Goal: Information Seeking & Learning: Understand process/instructions

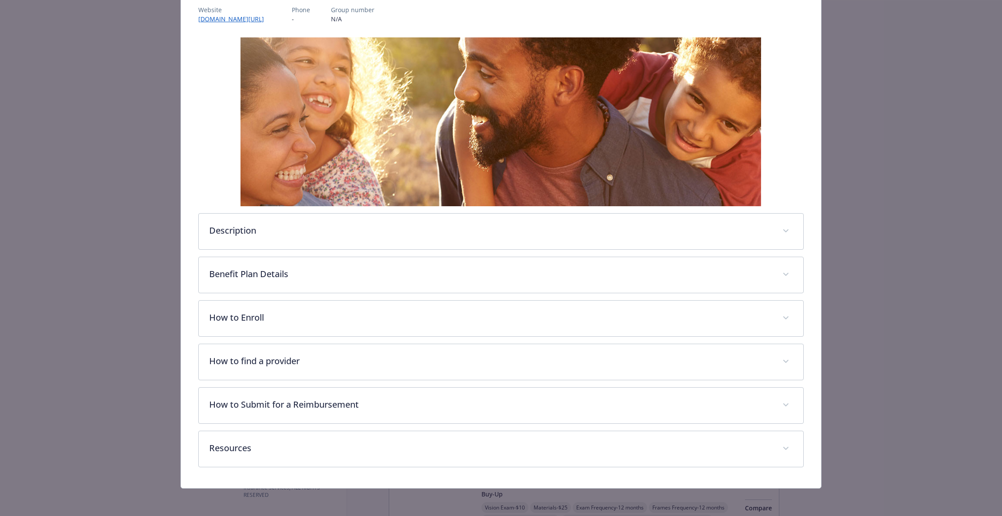
scroll to position [110, 0]
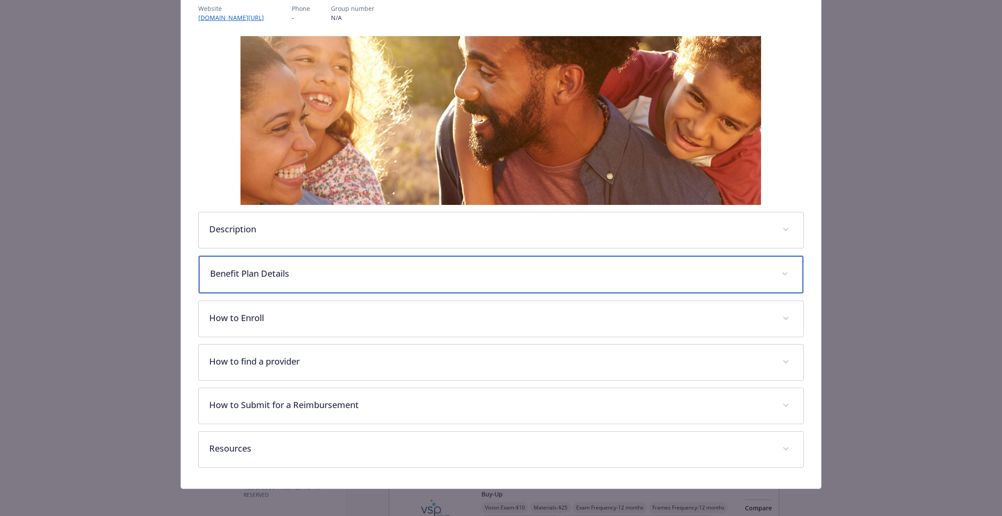
click at [497, 274] on p "Benefit Plan Details" at bounding box center [490, 273] width 561 height 13
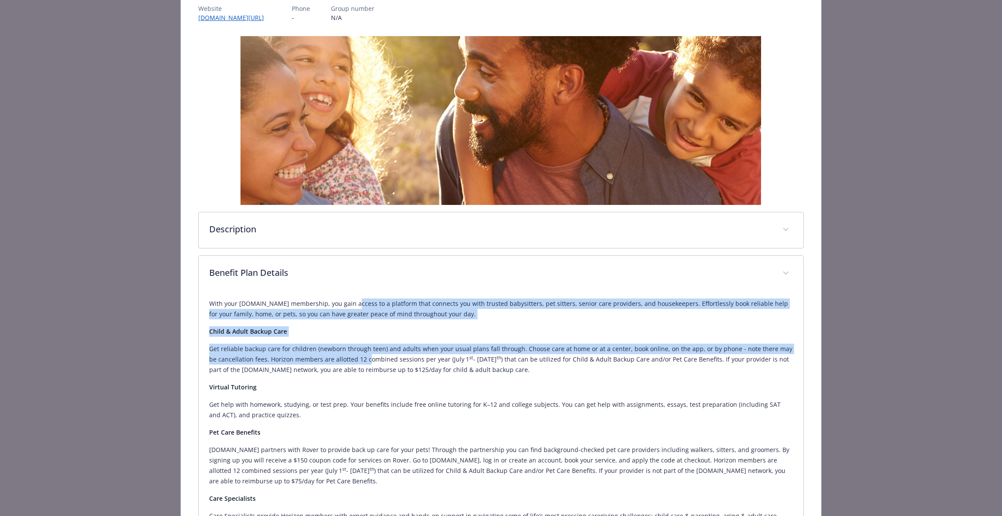
drag, startPoint x: 347, startPoint y: 300, endPoint x: 356, endPoint y: 361, distance: 62.0
click at [356, 362] on div "With your [DOMAIN_NAME] membership, you gain access to a platform that connects…" at bounding box center [501, 463] width 584 height 344
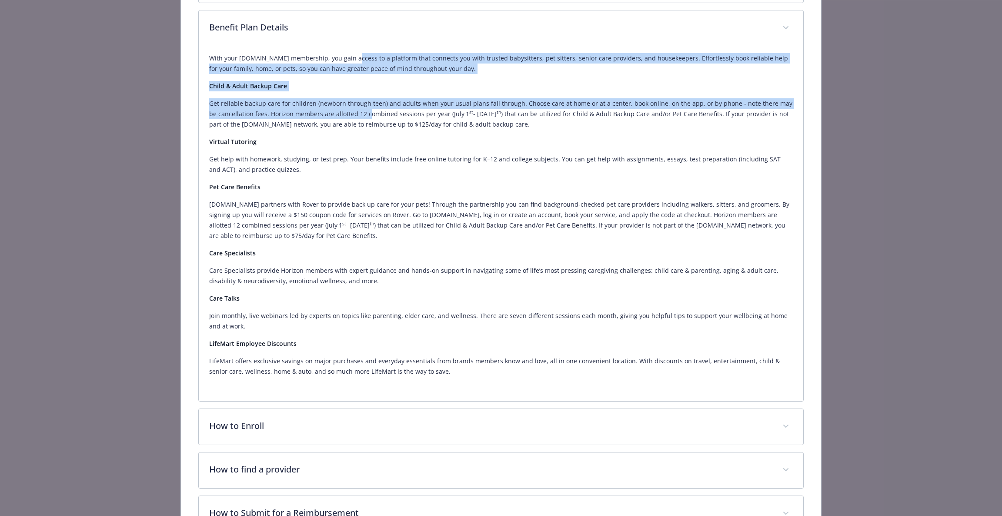
scroll to position [371, 0]
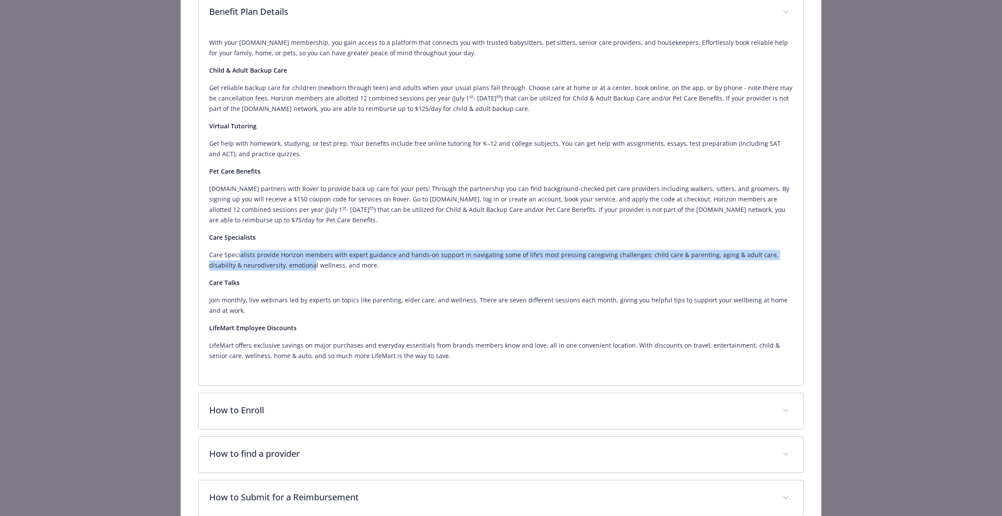
drag, startPoint x: 243, startPoint y: 255, endPoint x: 285, endPoint y: 263, distance: 42.6
click at [285, 263] on p "Care Specialists provide Horizon members with expert guidance and hands-on supp…" at bounding box center [501, 260] width 584 height 21
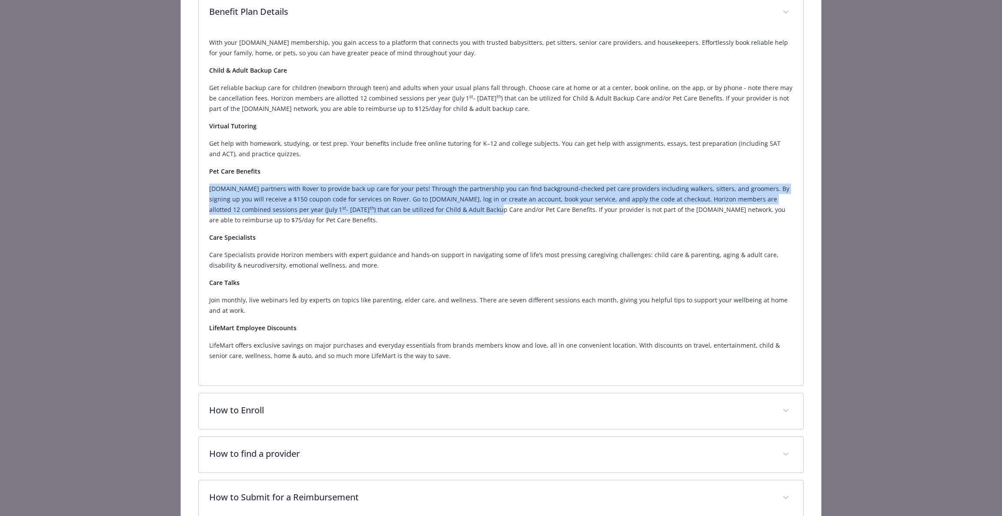
drag, startPoint x: 415, startPoint y: 165, endPoint x: 432, endPoint y: 213, distance: 51.0
click at [432, 213] on div "With your [DOMAIN_NAME] membership, you gain access to a platform that connects…" at bounding box center [501, 199] width 584 height 324
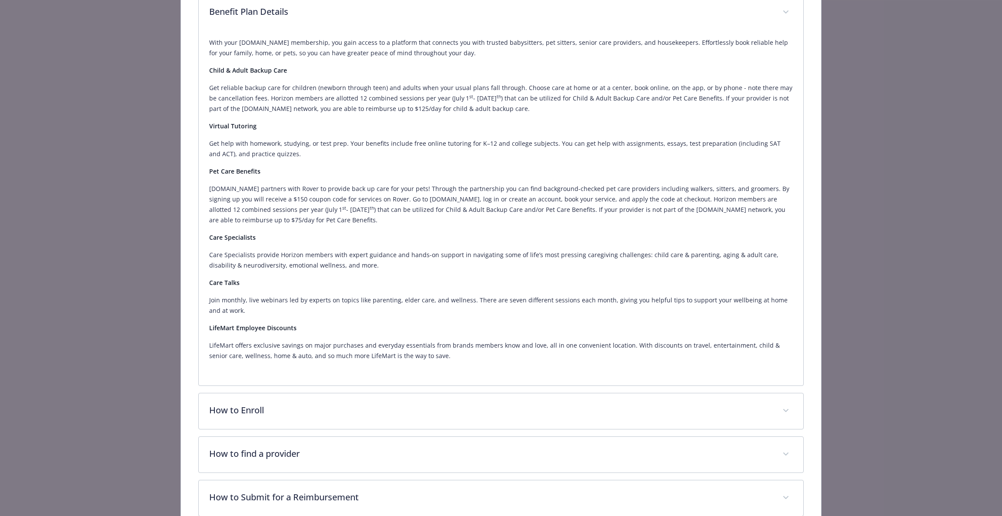
click at [315, 228] on div "With your [DOMAIN_NAME] membership, you gain access to a platform that connects…" at bounding box center [501, 199] width 584 height 324
drag, startPoint x: 209, startPoint y: 238, endPoint x: 237, endPoint y: 257, distance: 33.4
click at [237, 257] on div "With your [DOMAIN_NAME] membership, you gain access to a platform that connects…" at bounding box center [501, 199] width 584 height 324
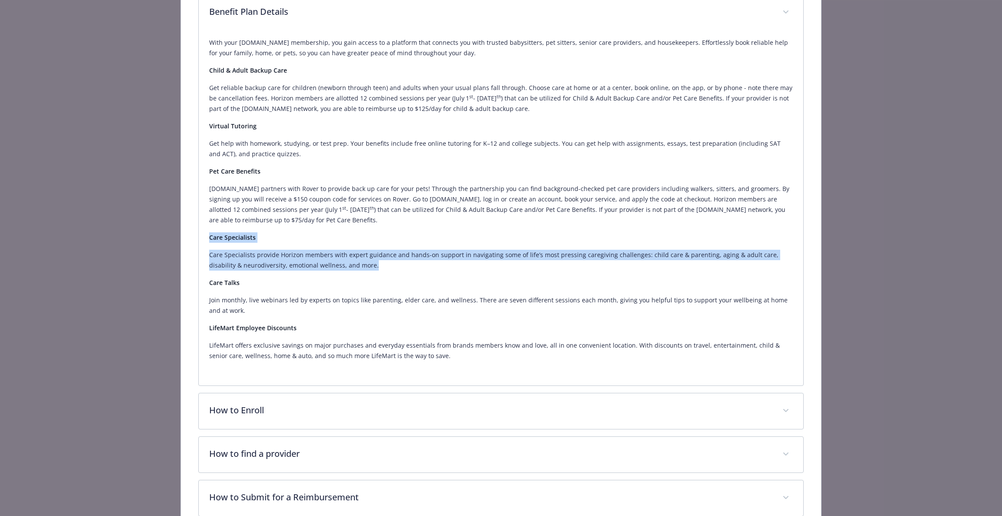
drag, startPoint x: 374, startPoint y: 268, endPoint x: 199, endPoint y: 241, distance: 176.8
click at [199, 241] on div "With your [DOMAIN_NAME] membership, you gain access to a platform that connects…" at bounding box center [501, 207] width 605 height 355
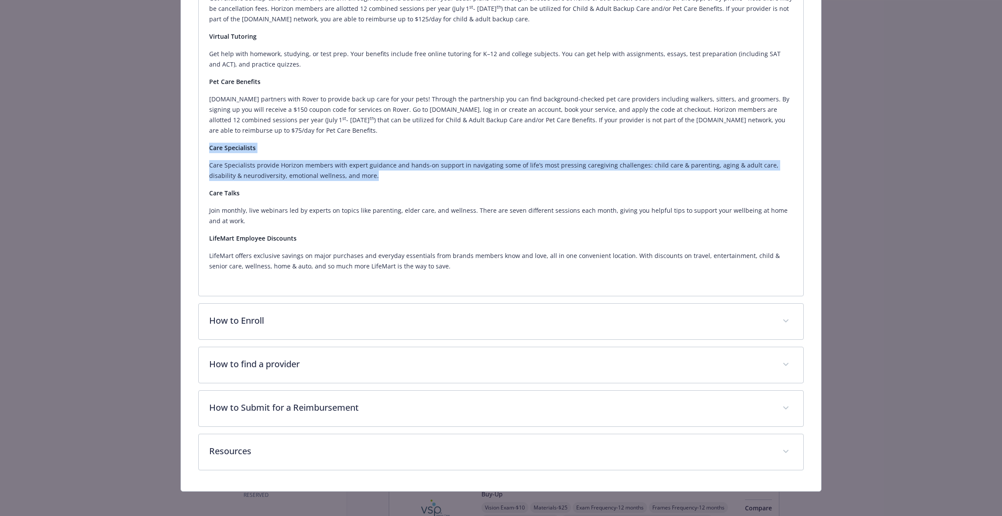
scroll to position [465, 0]
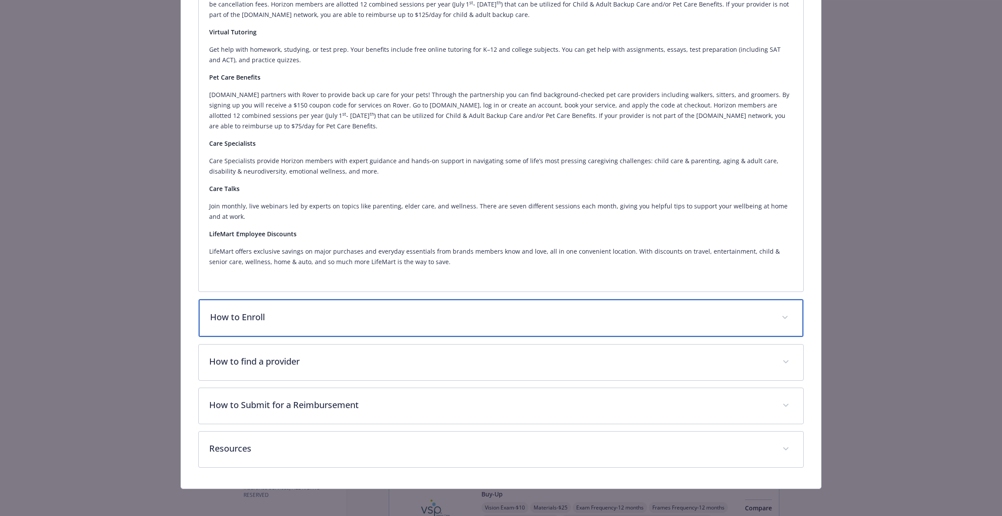
click at [356, 313] on p "How to Enroll" at bounding box center [490, 316] width 561 height 13
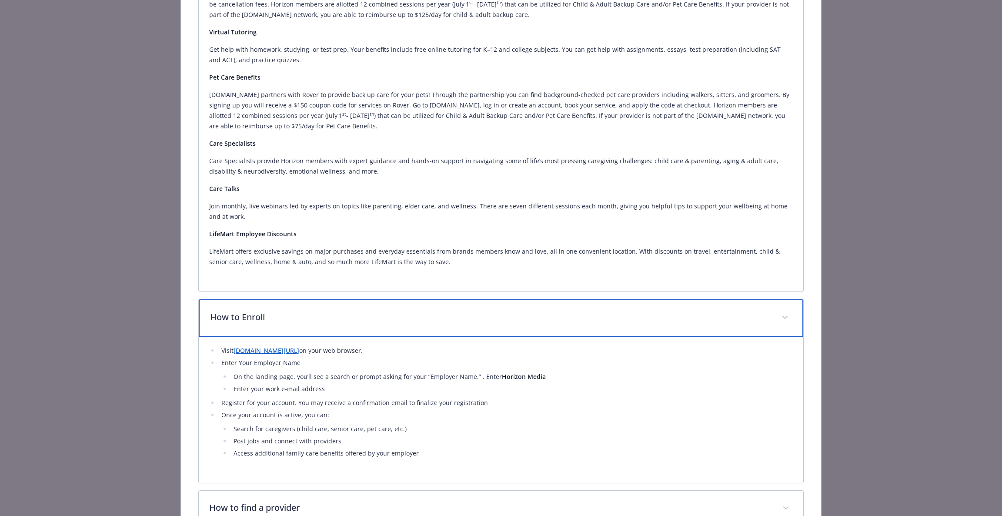
scroll to position [612, 0]
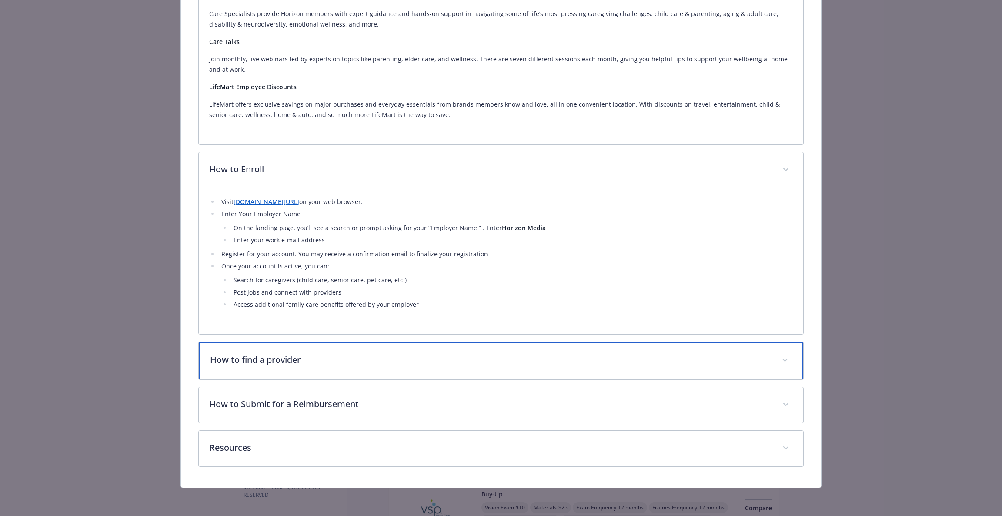
click at [350, 367] on div "How to find a provider" at bounding box center [501, 360] width 605 height 37
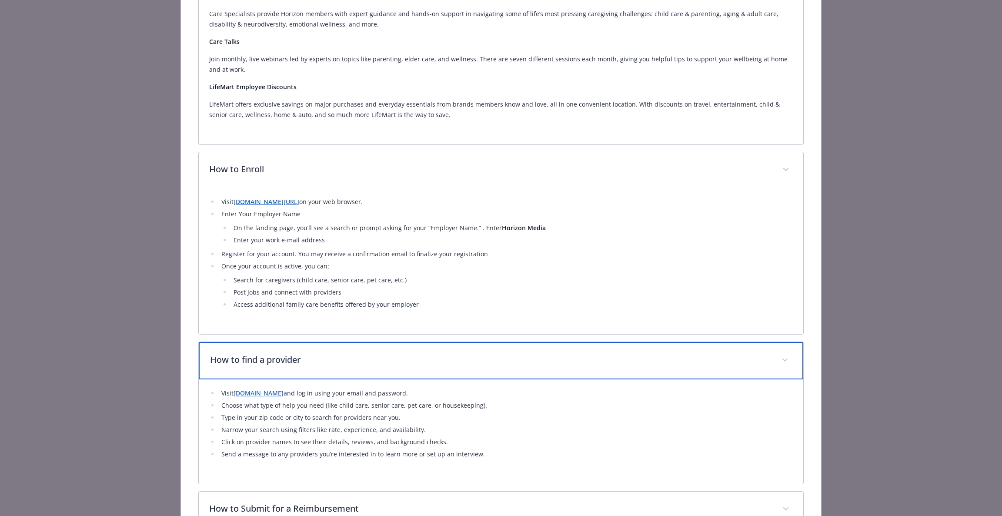
scroll to position [717, 0]
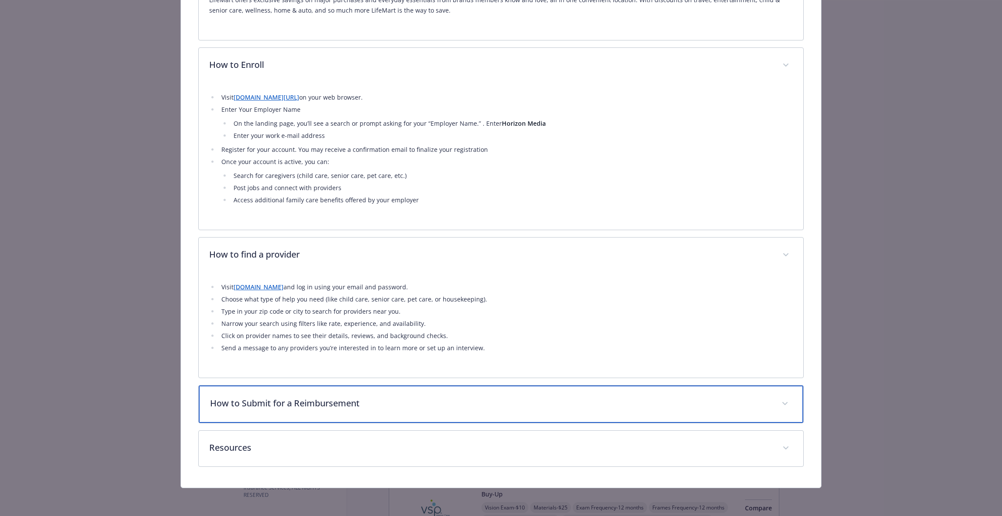
click at [333, 406] on p "How to Submit for a Reimbursement" at bounding box center [490, 403] width 561 height 13
